Goal: Navigation & Orientation: Find specific page/section

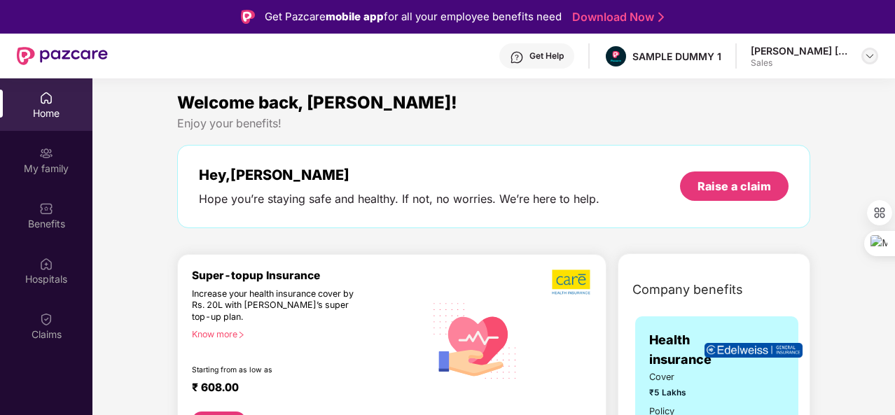
click at [867, 50] on div at bounding box center [870, 56] width 17 height 17
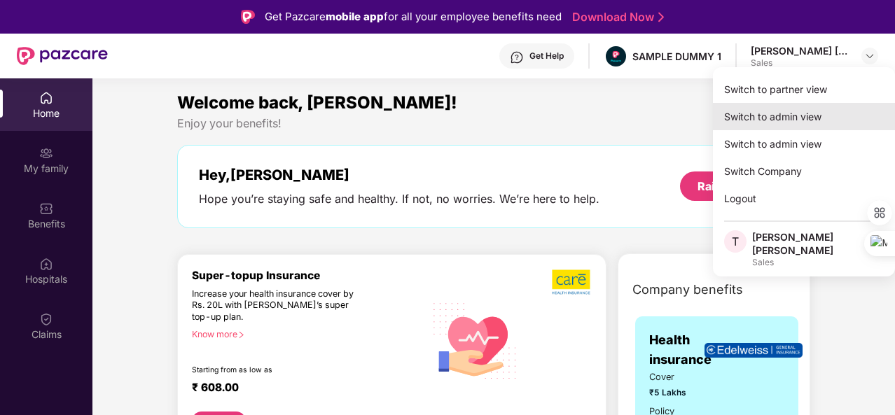
click at [823, 118] on div "Switch to admin view" at bounding box center [804, 116] width 182 height 27
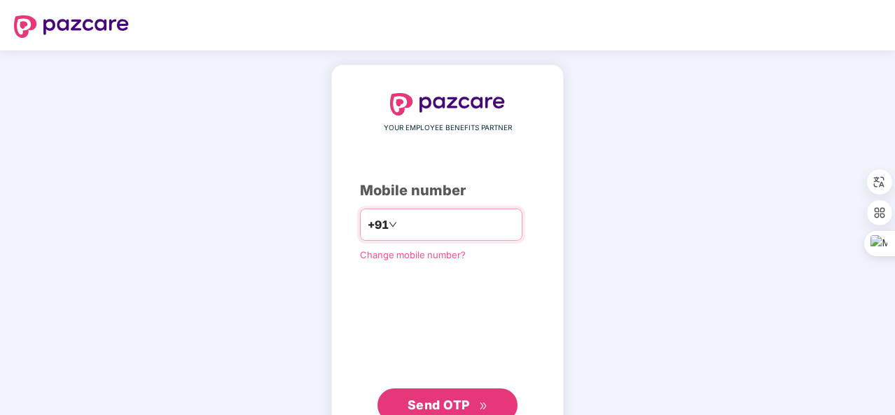
type input "**********"
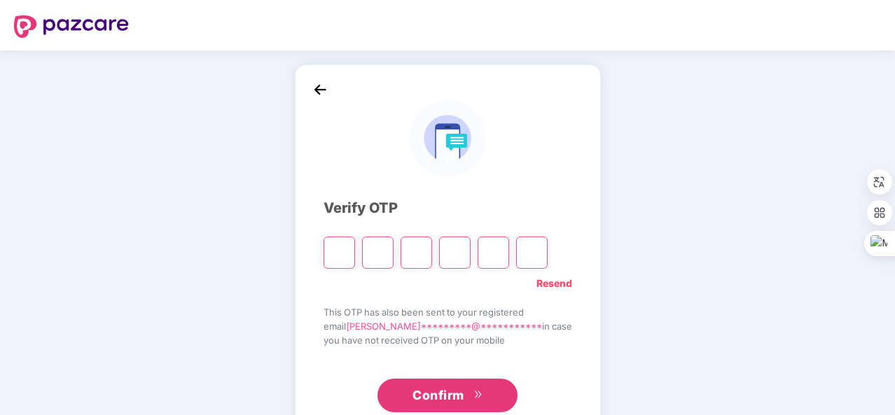
type input "*"
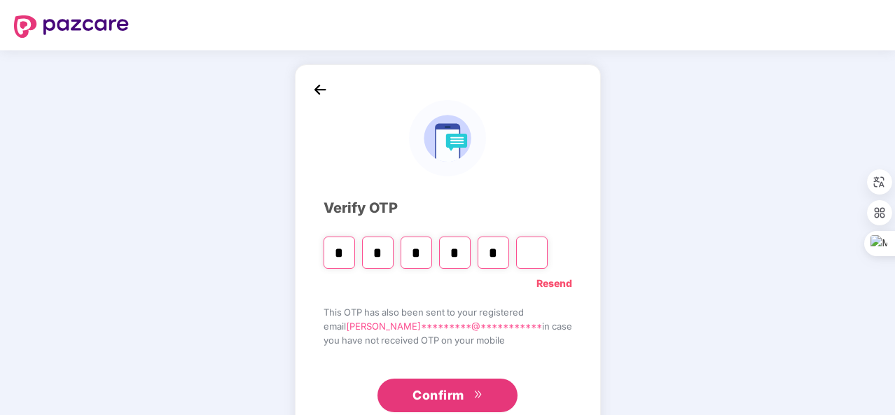
type input "*"
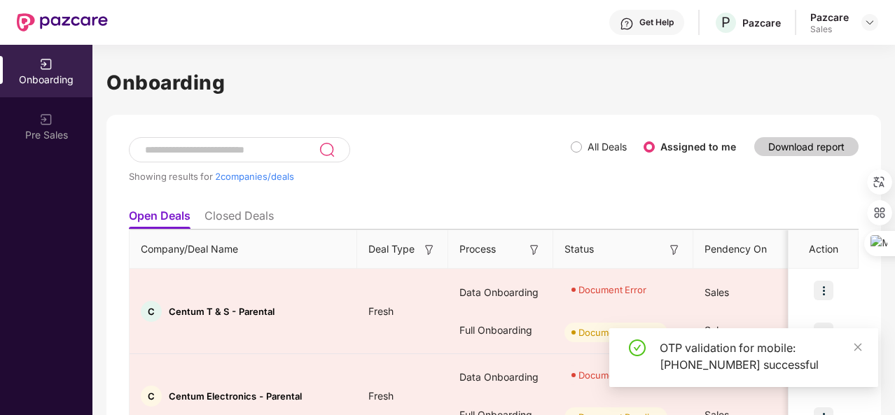
click at [862, 19] on div at bounding box center [870, 22] width 17 height 17
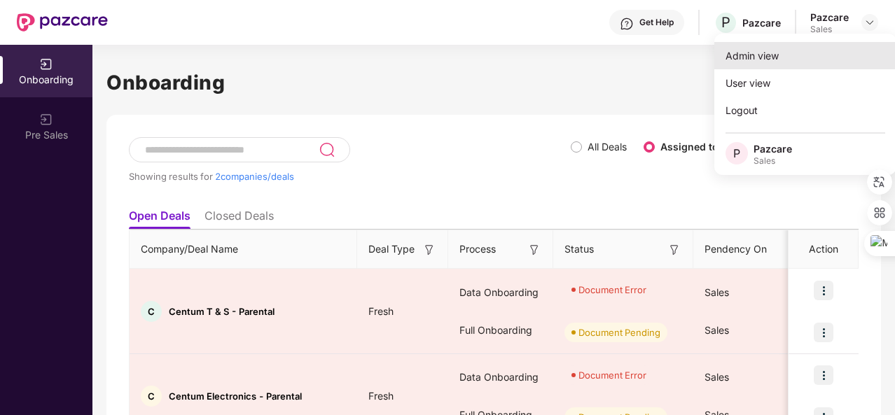
click at [779, 63] on div "Admin view" at bounding box center [806, 55] width 182 height 27
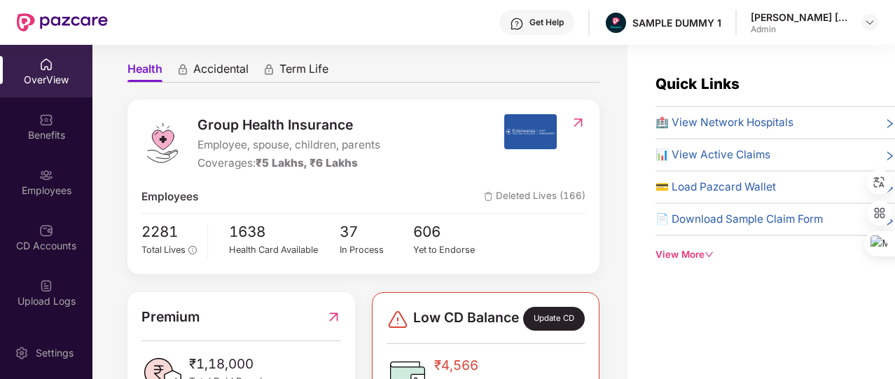
scroll to position [125, 0]
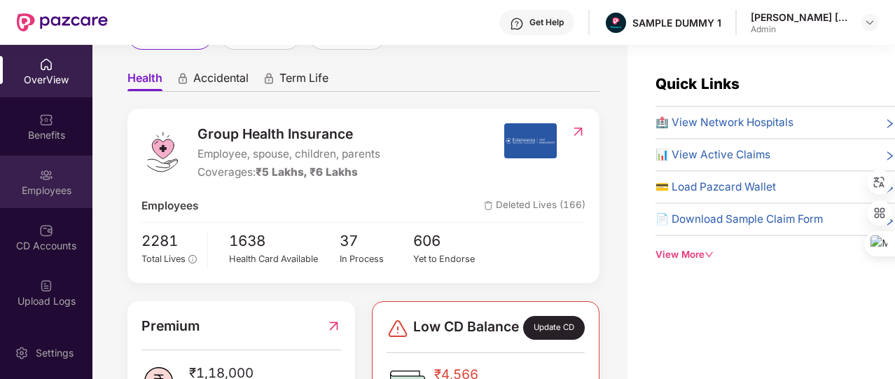
click at [39, 184] on div "Employees" at bounding box center [46, 191] width 92 height 14
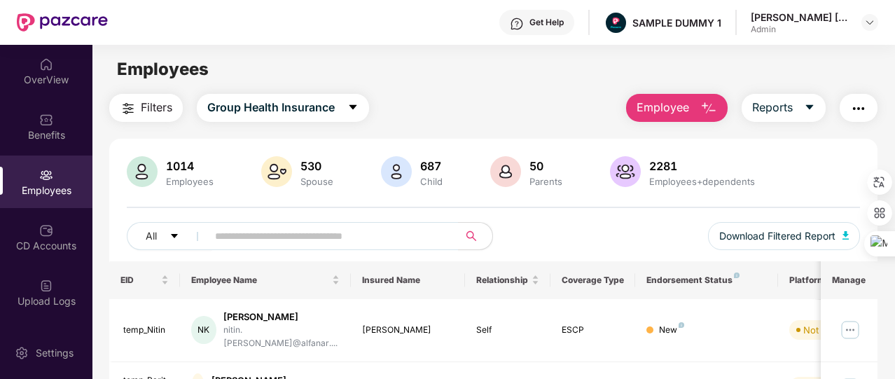
click at [669, 118] on button "Employee" at bounding box center [677, 108] width 102 height 28
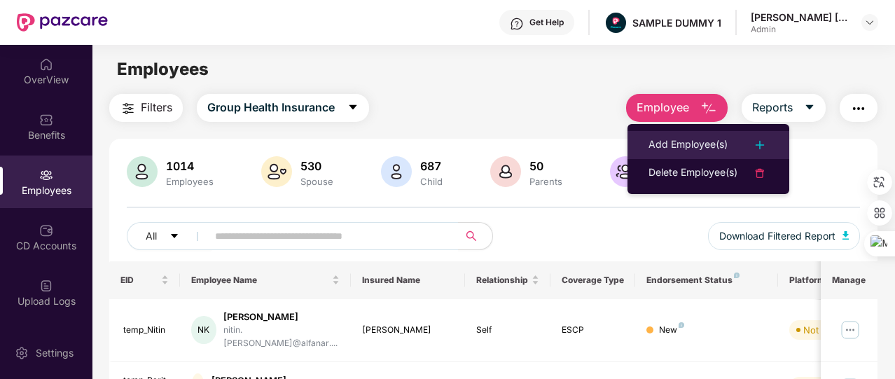
click at [676, 150] on div "Add Employee(s)" at bounding box center [688, 145] width 79 height 17
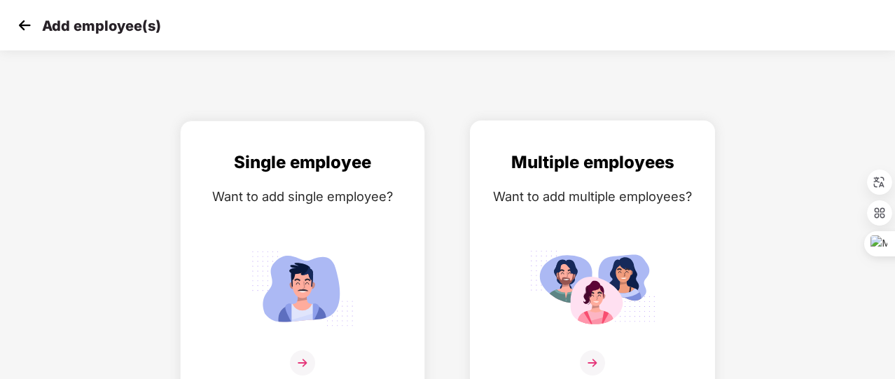
click at [558, 198] on div "Want to add multiple employees?" at bounding box center [593, 196] width 216 height 20
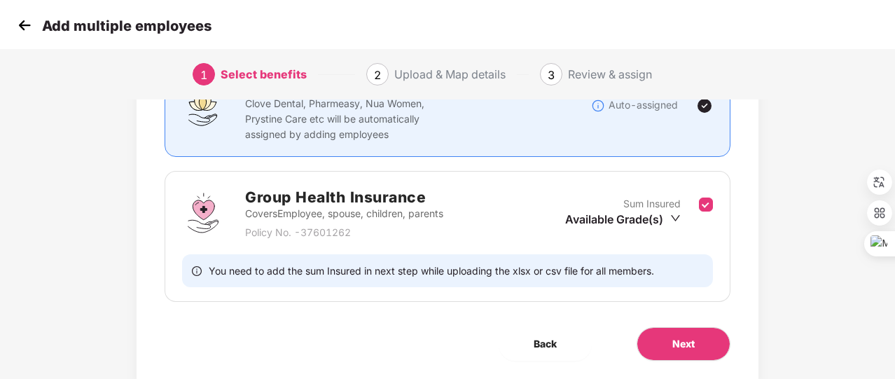
scroll to position [142, 0]
click at [680, 344] on span "Next" at bounding box center [684, 343] width 22 height 15
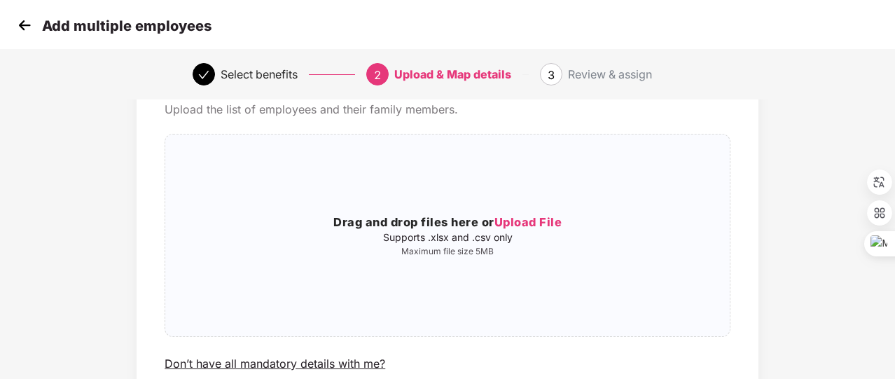
scroll to position [80, 0]
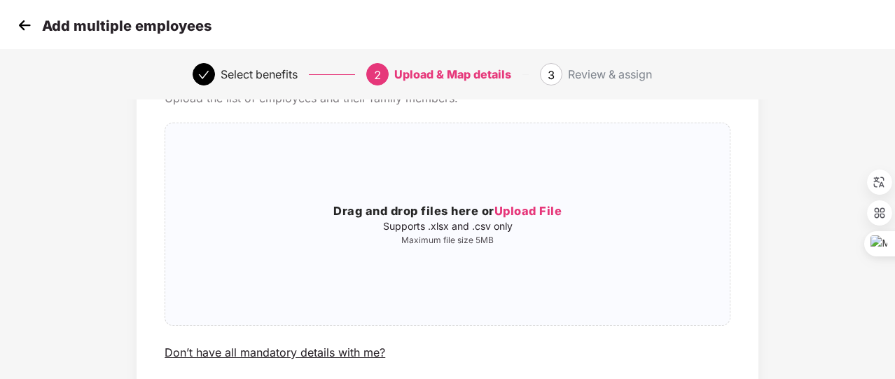
click at [31, 23] on img at bounding box center [24, 25] width 21 height 21
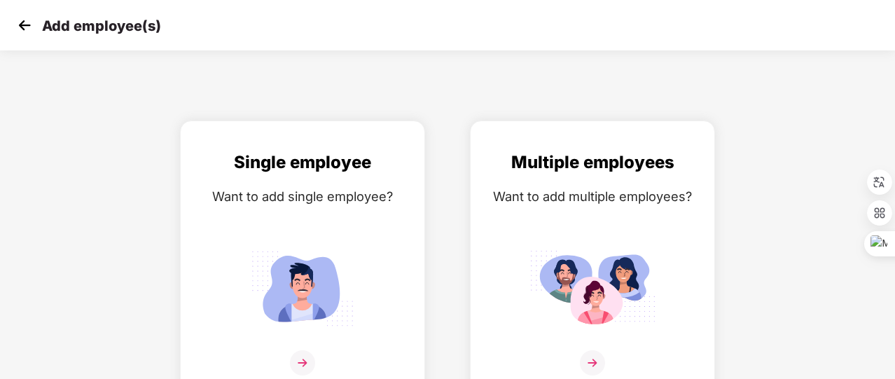
click at [31, 23] on img at bounding box center [24, 25] width 21 height 21
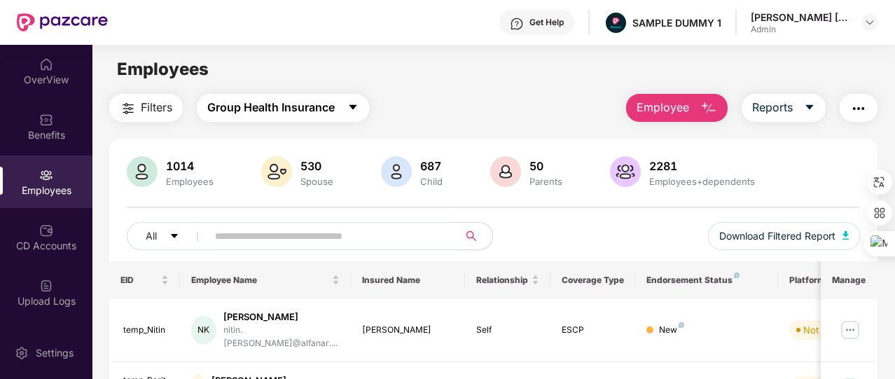
click at [354, 111] on icon "caret-down" at bounding box center [352, 107] width 11 height 11
click at [793, 94] on button "Reports" at bounding box center [784, 108] width 84 height 28
click at [866, 103] on img "button" at bounding box center [859, 108] width 17 height 17
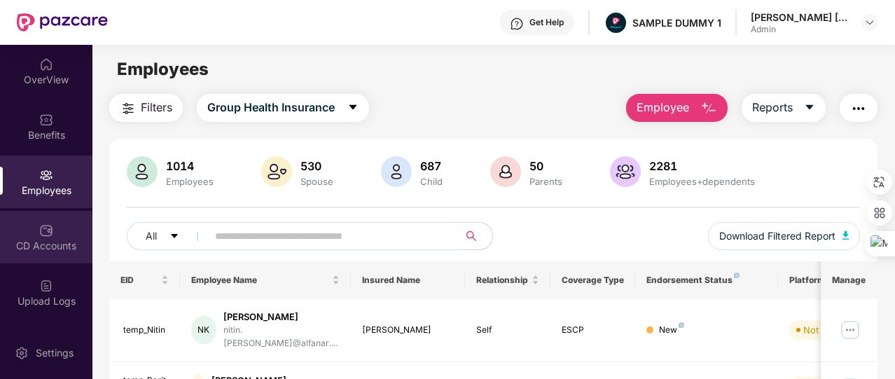
click at [13, 231] on div "CD Accounts" at bounding box center [46, 237] width 92 height 53
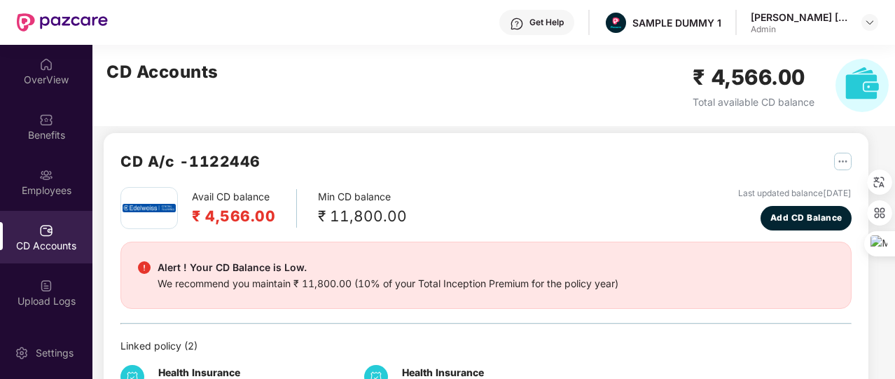
scroll to position [8, 0]
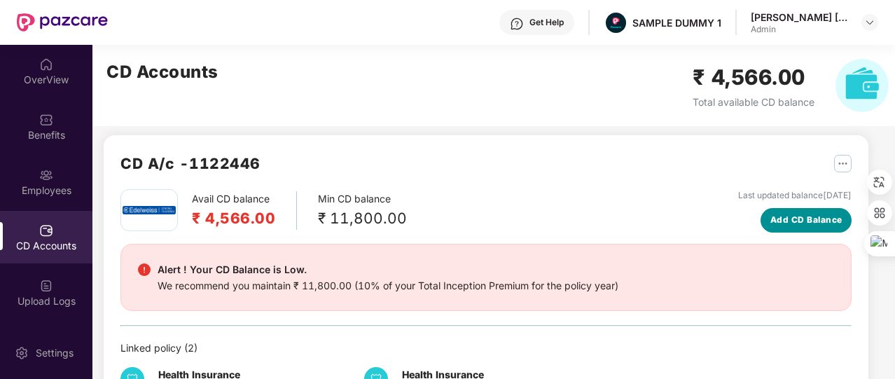
click at [771, 215] on span "Add CD Balance" at bounding box center [807, 220] width 72 height 13
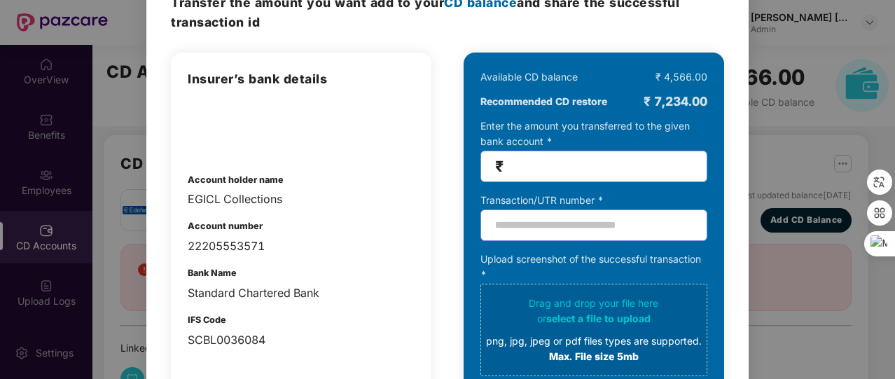
scroll to position [81, 0]
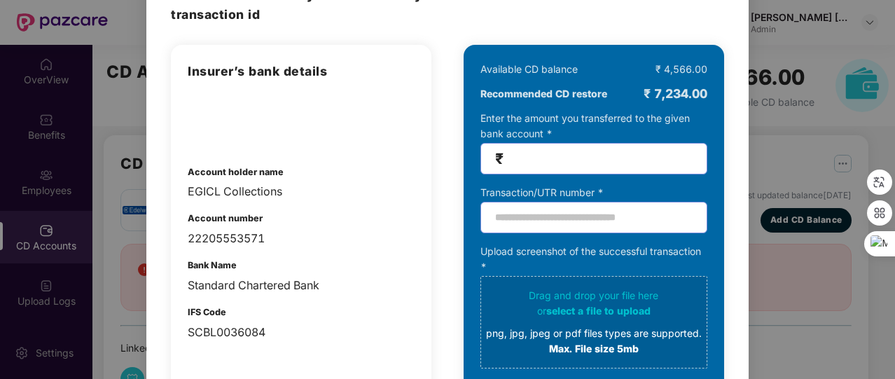
click at [792, 152] on div "100% SECURE Transfer the amount you want add to your CD balance and share the s…" at bounding box center [447, 189] width 895 height 379
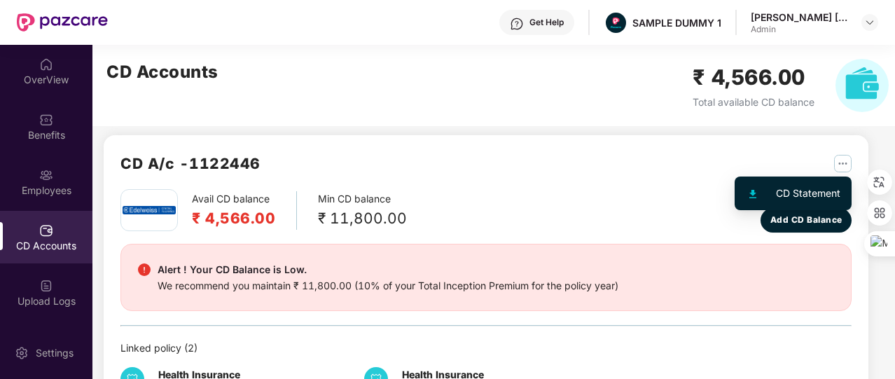
click at [837, 163] on img "button" at bounding box center [843, 164] width 18 height 18
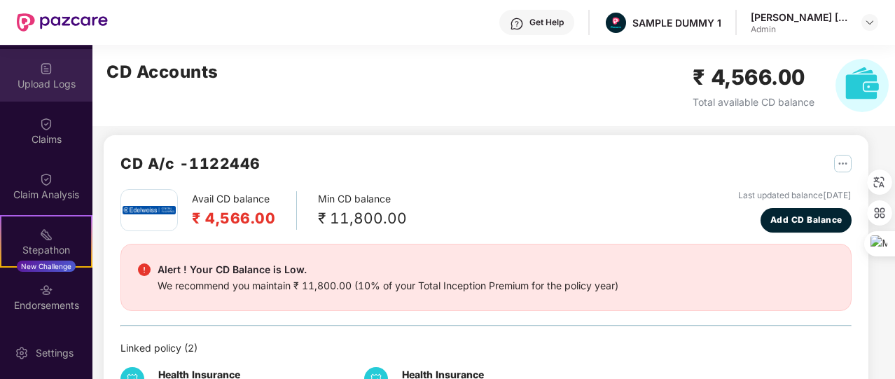
scroll to position [316, 0]
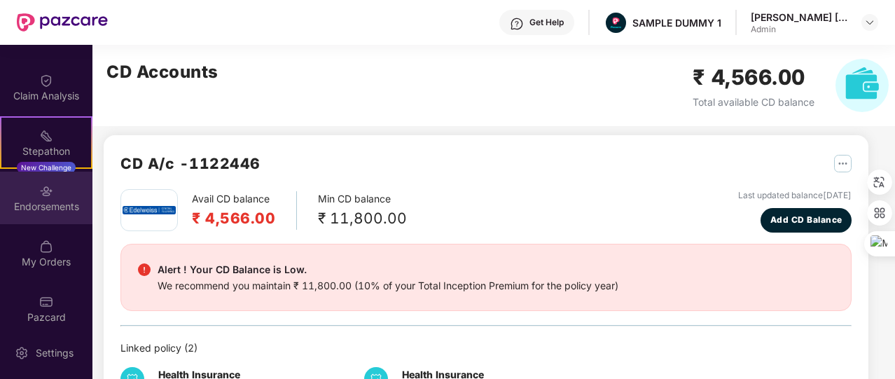
click at [61, 200] on div "Endorsements" at bounding box center [46, 207] width 92 height 14
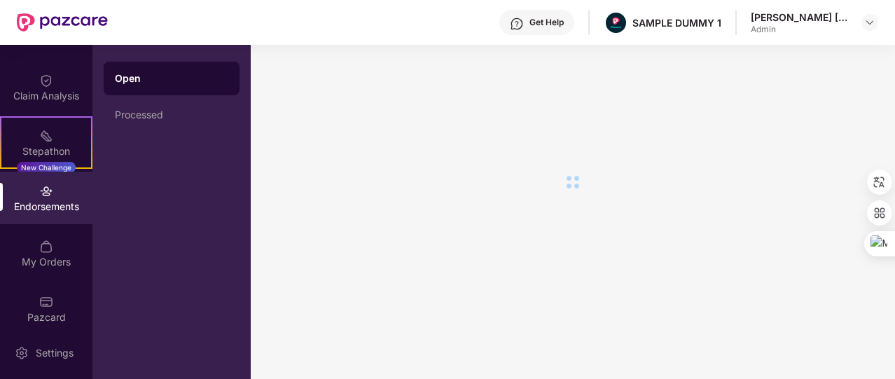
scroll to position [0, 0]
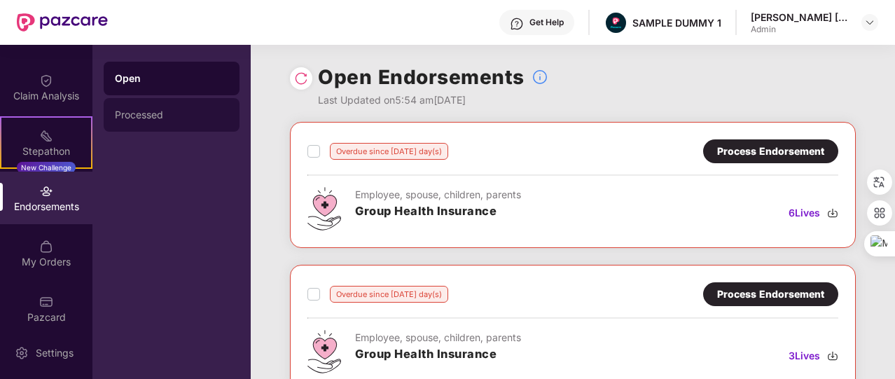
click at [190, 109] on div "Processed" at bounding box center [171, 114] width 113 height 11
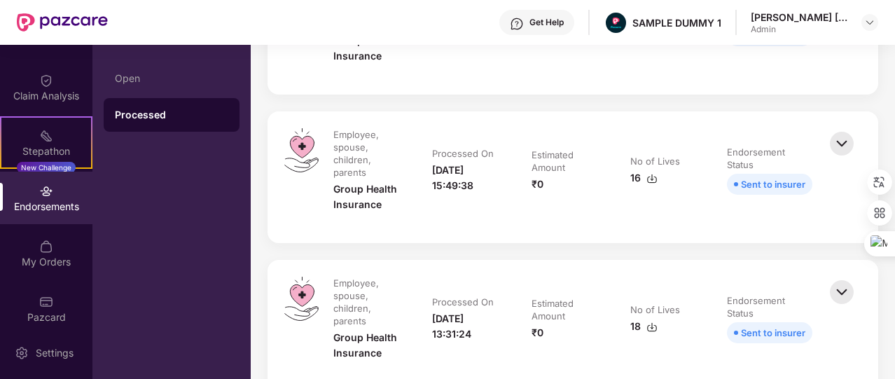
scroll to position [561, 0]
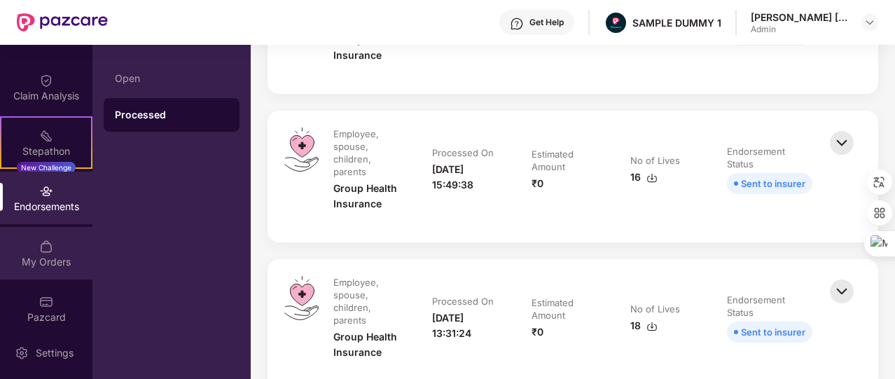
click at [66, 249] on div "My Orders" at bounding box center [46, 253] width 92 height 53
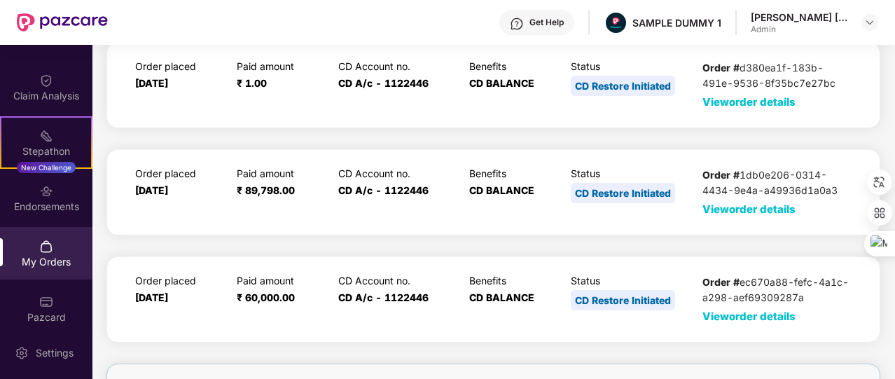
scroll to position [63, 0]
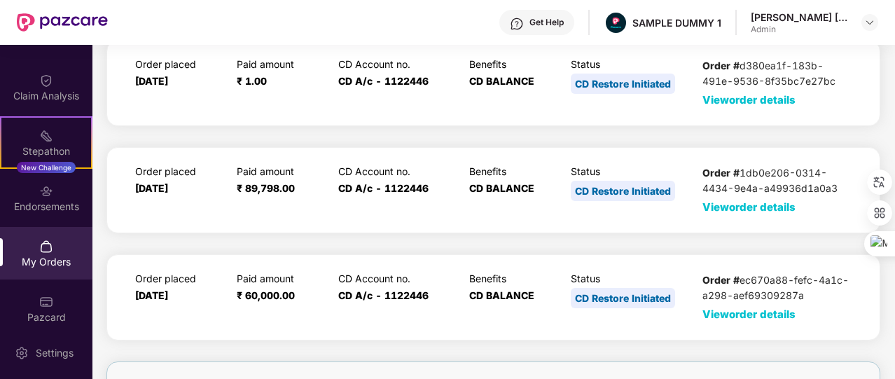
click at [734, 214] on div "Order # 1db0e206-0314-4434-9e4a-a49936d1a0a3 View order details" at bounding box center [777, 190] width 149 height 50
click at [726, 208] on span "View order details" at bounding box center [749, 206] width 93 height 13
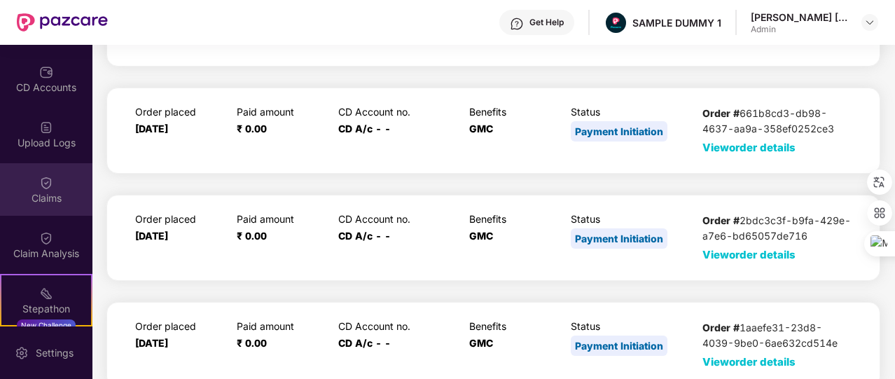
scroll to position [159, 0]
click at [57, 201] on div "Claims" at bounding box center [46, 198] width 92 height 14
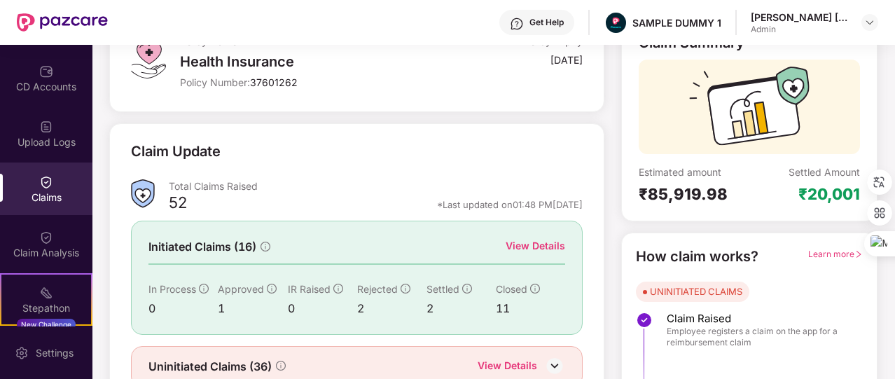
scroll to position [104, 0]
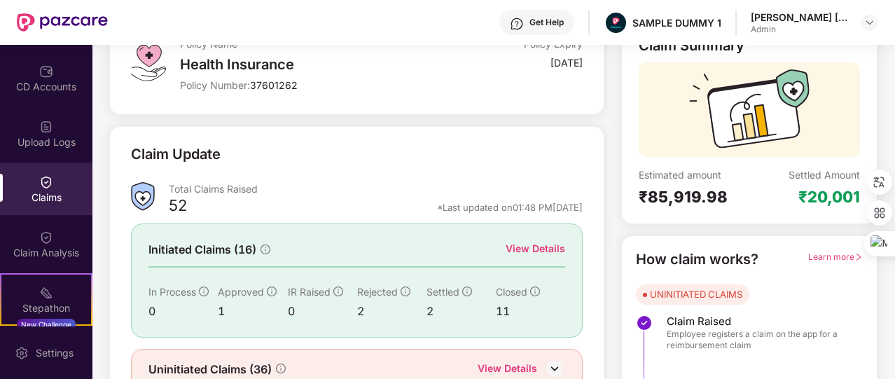
click at [533, 251] on div "View Details" at bounding box center [536, 248] width 60 height 15
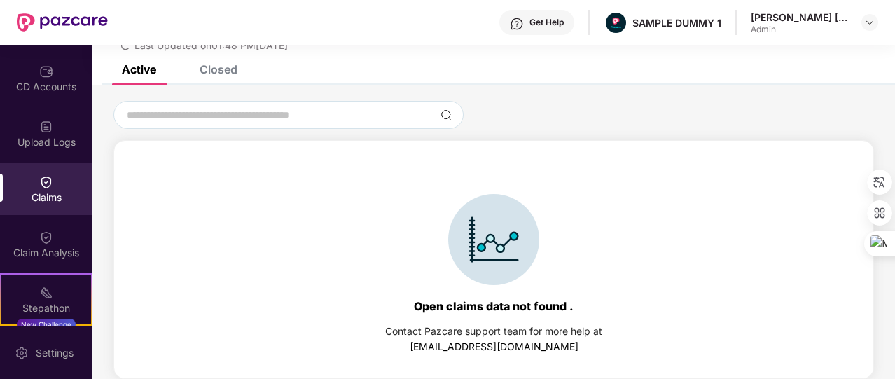
scroll to position [0, 0]
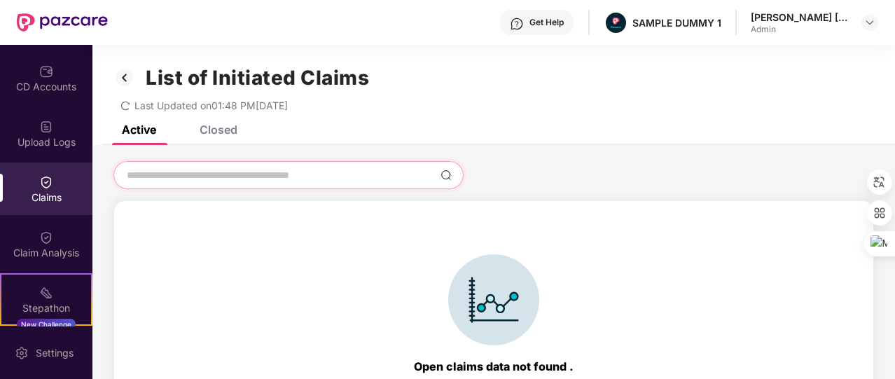
click at [235, 177] on input at bounding box center [280, 175] width 310 height 15
click at [126, 67] on img at bounding box center [124, 78] width 22 height 24
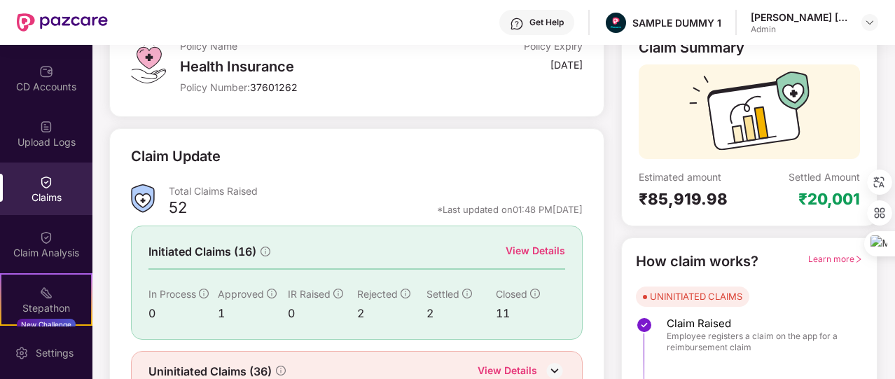
scroll to position [168, 0]
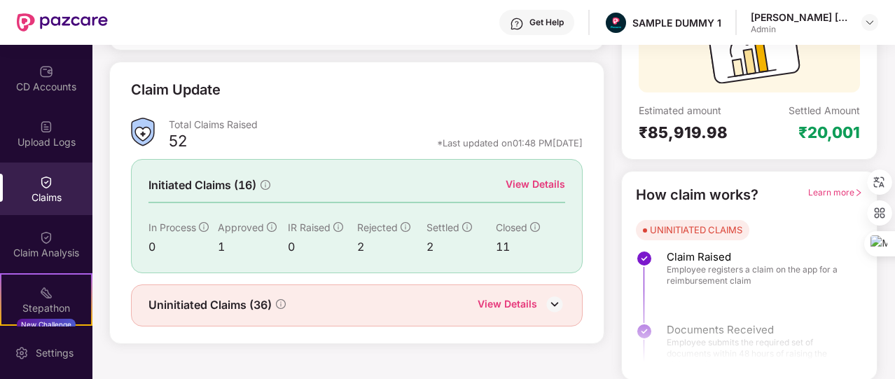
click at [511, 300] on div "View Details" at bounding box center [508, 305] width 60 height 18
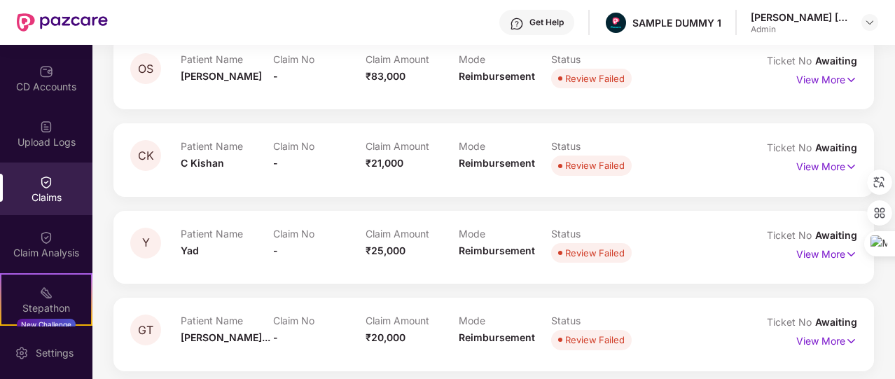
scroll to position [0, 0]
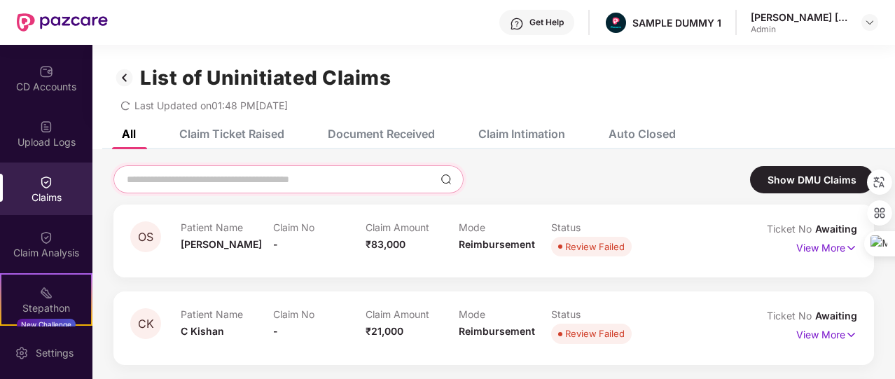
click at [216, 186] on input at bounding box center [280, 179] width 310 height 15
click at [231, 144] on div "Claim Ticket Raised" at bounding box center [221, 133] width 126 height 31
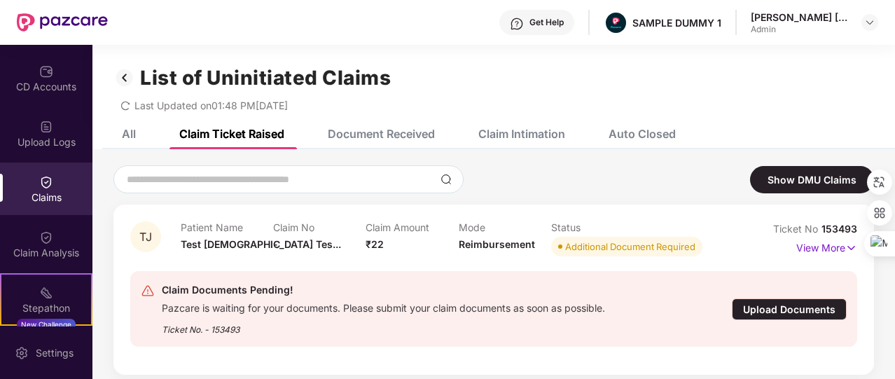
click at [385, 137] on div "Document Received" at bounding box center [381, 134] width 107 height 14
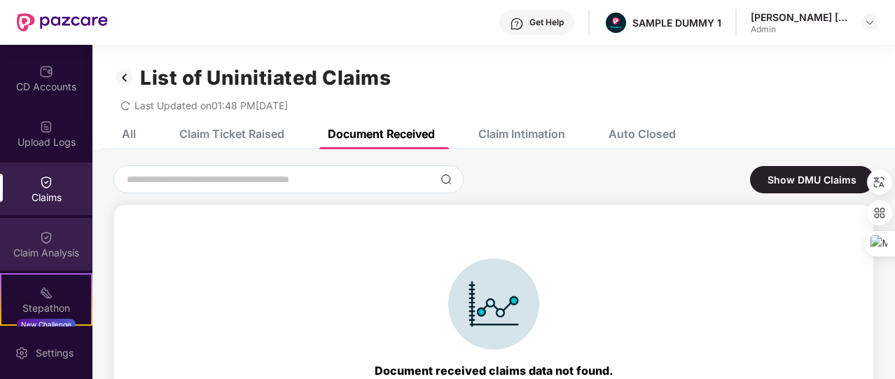
click at [34, 247] on div "Claim Analysis" at bounding box center [46, 253] width 92 height 14
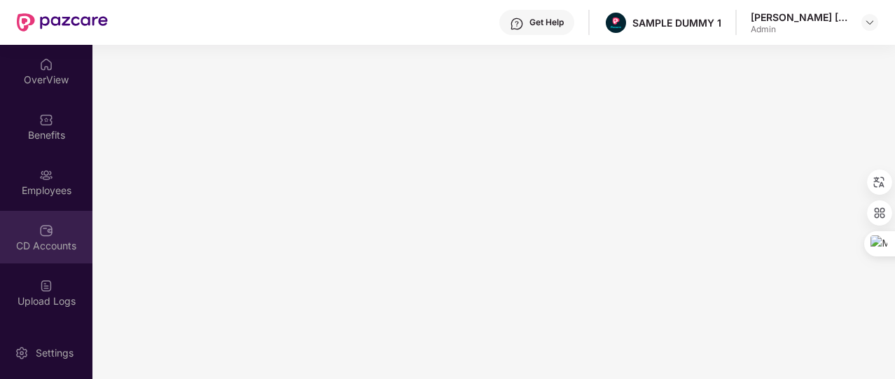
click at [68, 85] on div "OverView" at bounding box center [46, 80] width 92 height 14
